Goal: Task Accomplishment & Management: Manage account settings

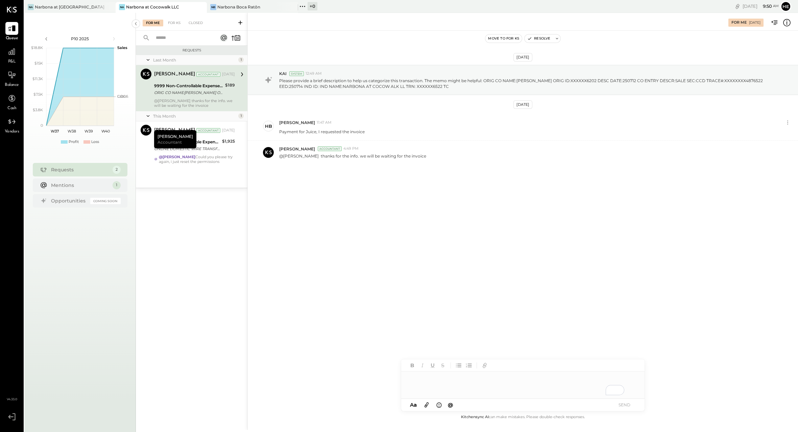
click at [169, 144] on span "Accountant" at bounding box center [170, 142] width 24 height 6
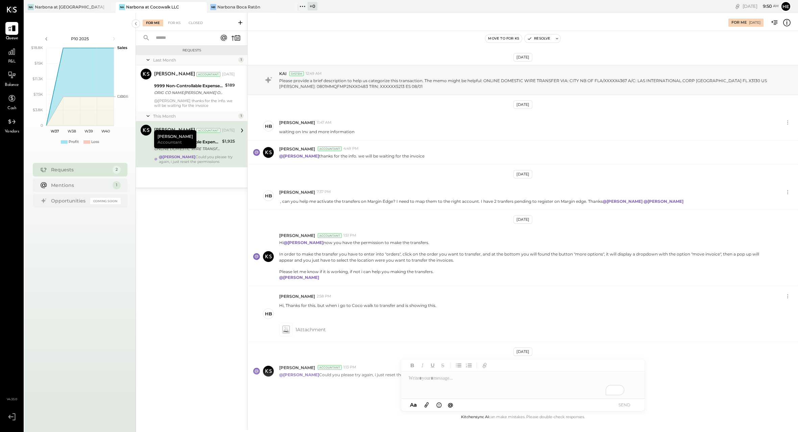
scroll to position [21, 0]
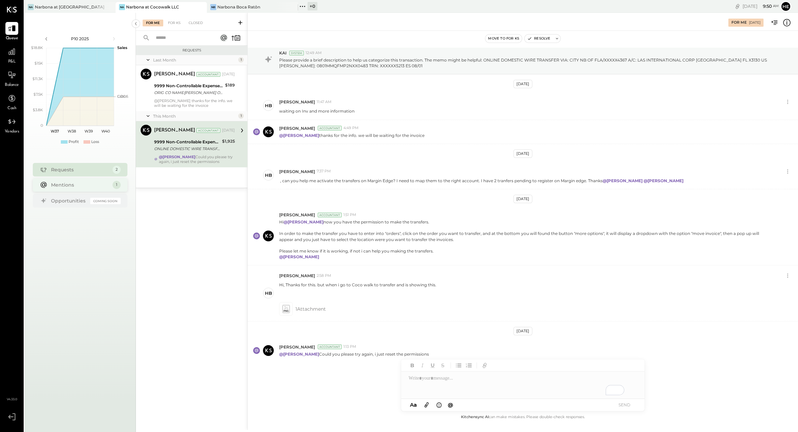
click at [87, 187] on div "Mentions" at bounding box center [80, 185] width 58 height 7
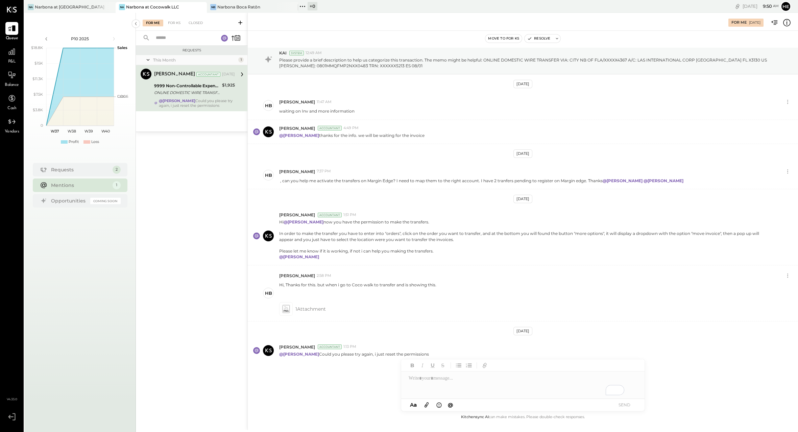
click at [87, 187] on div "Mentions" at bounding box center [80, 185] width 58 height 7
click at [544, 38] on button "Resolve" at bounding box center [539, 38] width 28 height 8
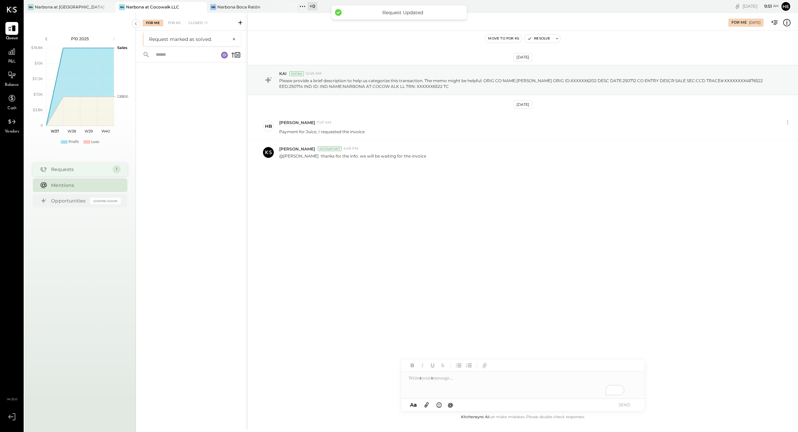
click at [100, 170] on div "Requests" at bounding box center [80, 169] width 58 height 7
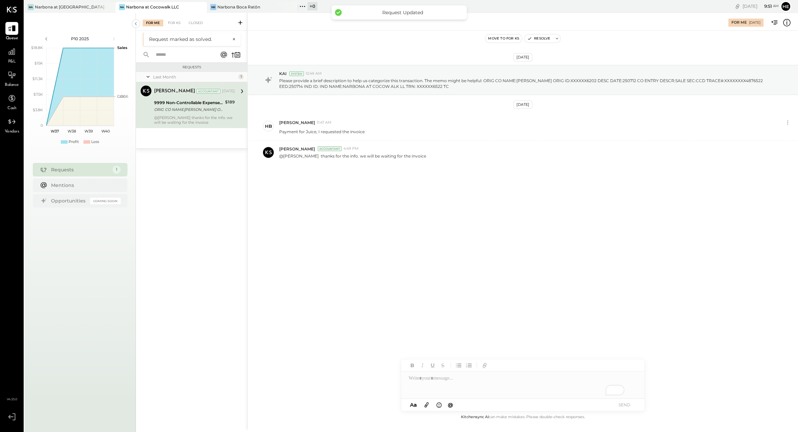
click at [194, 97] on div "[PERSON_NAME] Accountant [DATE]" at bounding box center [194, 91] width 81 height 11
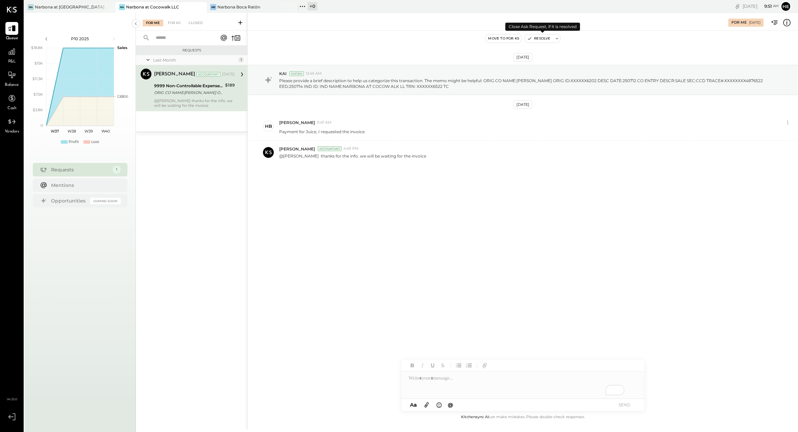
click at [536, 38] on button "Resolve" at bounding box center [539, 38] width 28 height 8
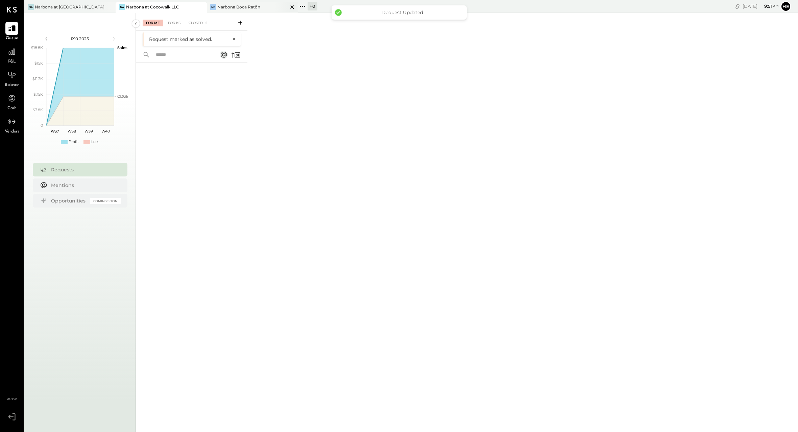
click at [245, 7] on div "Narbona Boca Ratōn" at bounding box center [238, 7] width 43 height 6
click at [61, 5] on div "Narbona at [GEOGRAPHIC_DATA] LLC" at bounding box center [70, 7] width 71 height 6
